Goal: Task Accomplishment & Management: Use online tool/utility

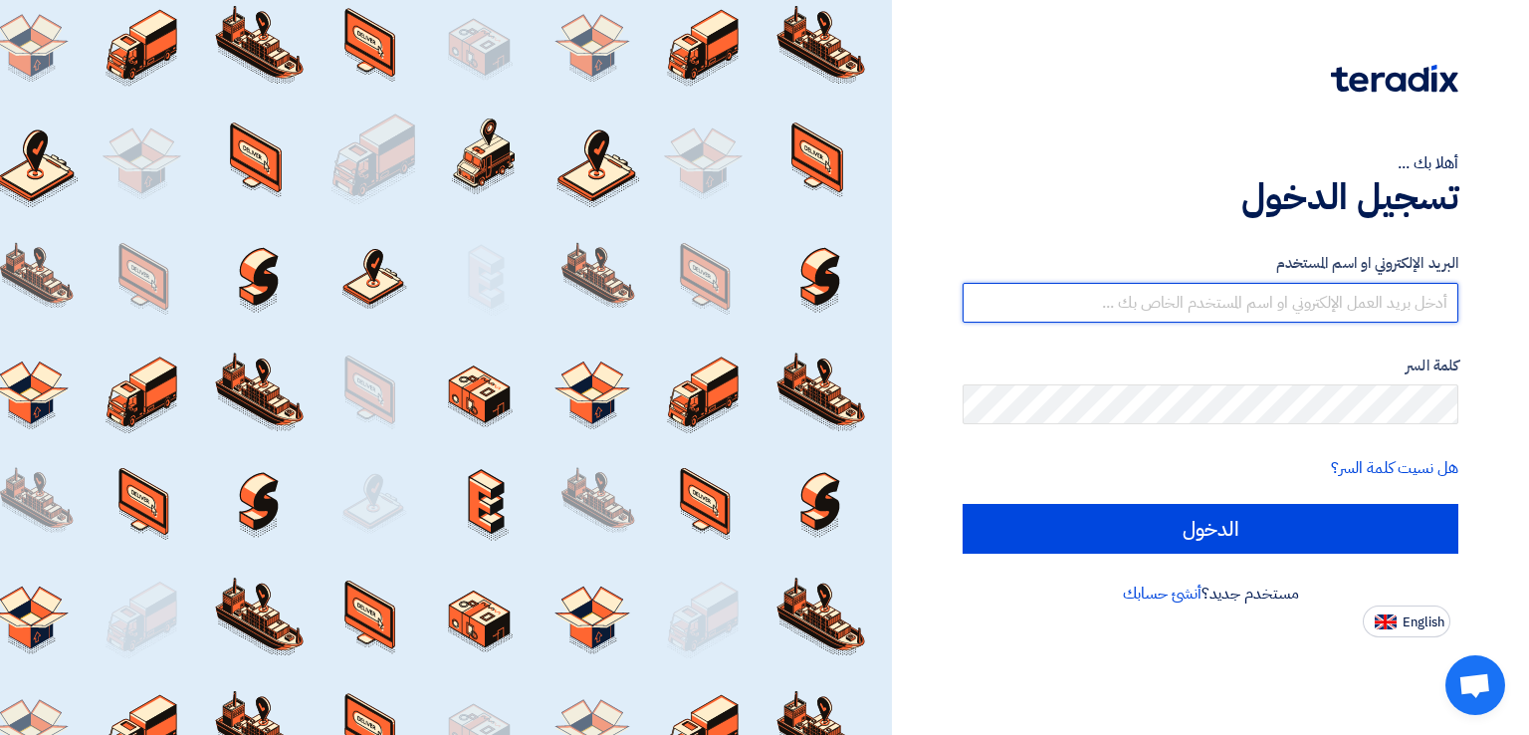
click at [1274, 296] on input "text" at bounding box center [1211, 303] width 496 height 40
click at [1301, 308] on input "text" at bounding box center [1211, 303] width 496 height 40
type input "[EMAIL_ADDRESS][DOMAIN_NAME]"
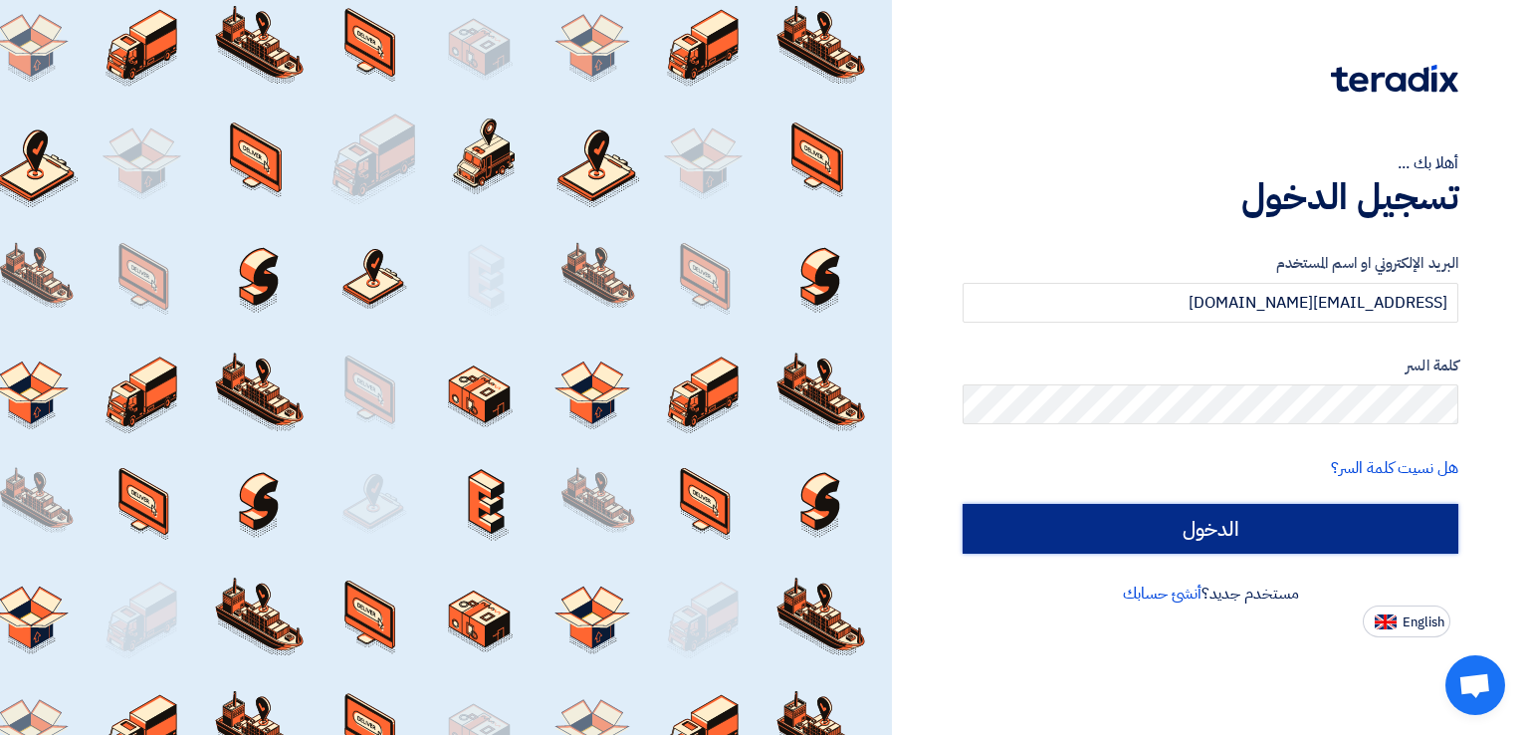
click at [1279, 523] on input "الدخول" at bounding box center [1211, 529] width 496 height 50
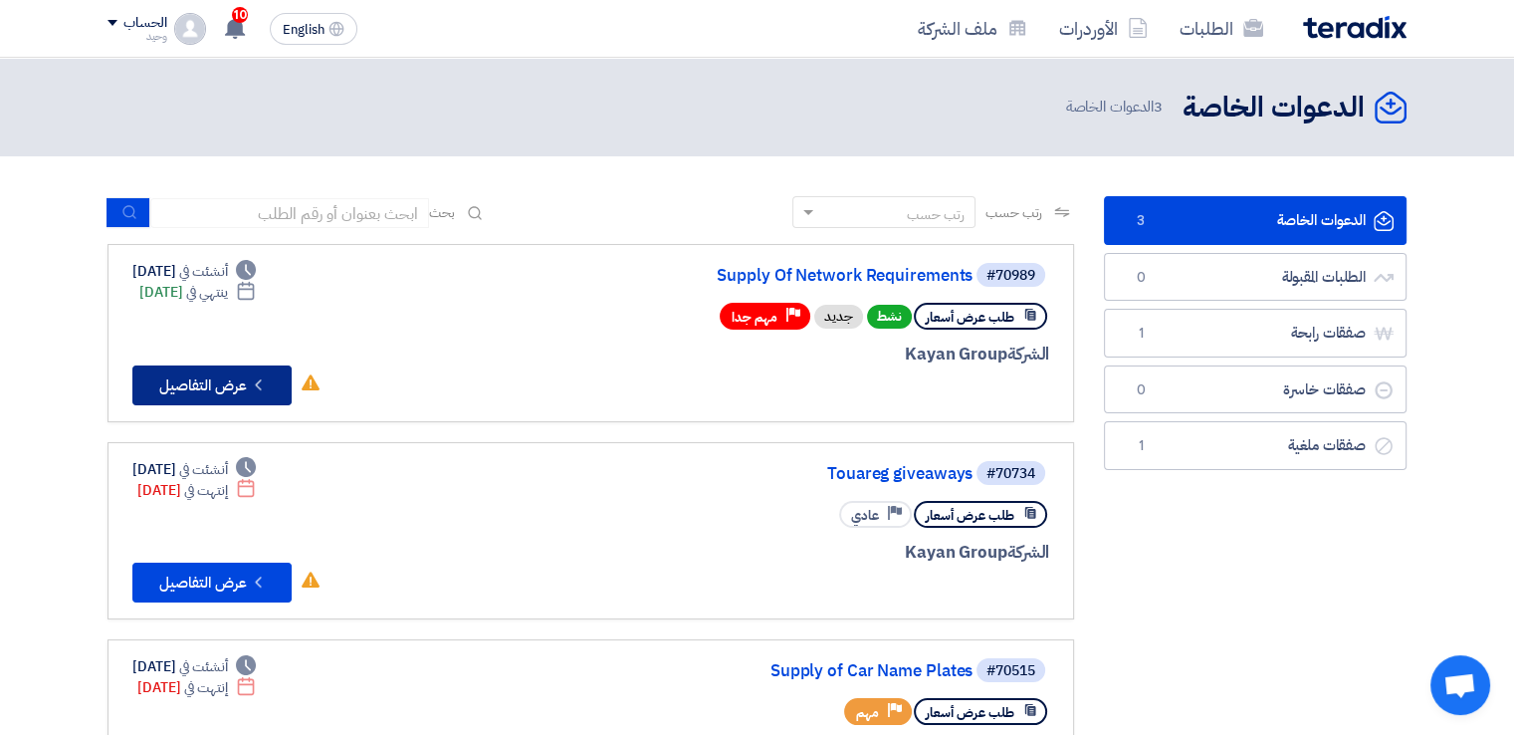
click at [202, 385] on button "Check details عرض التفاصيل" at bounding box center [211, 385] width 159 height 40
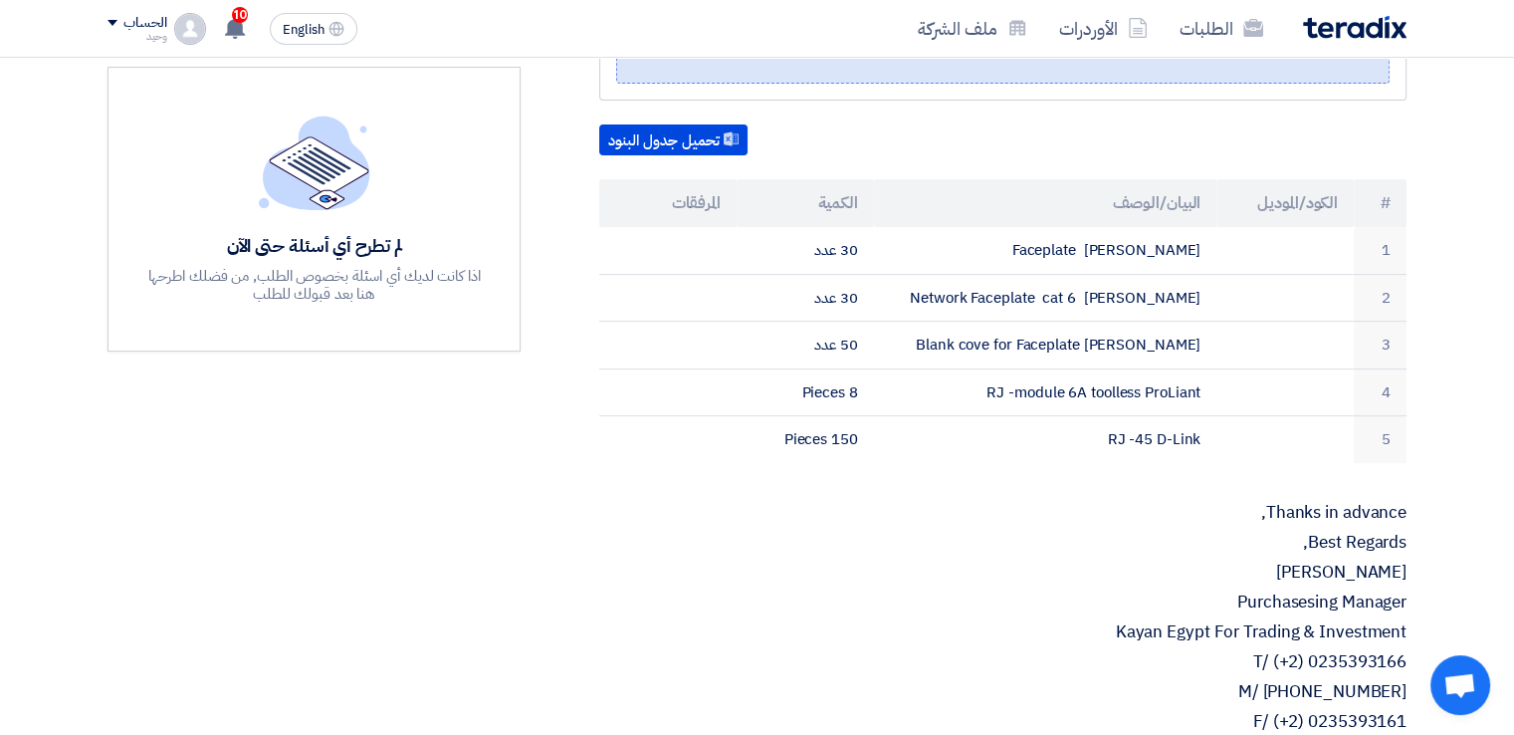
scroll to position [398, 0]
